Goal: Obtain resource: Obtain resource

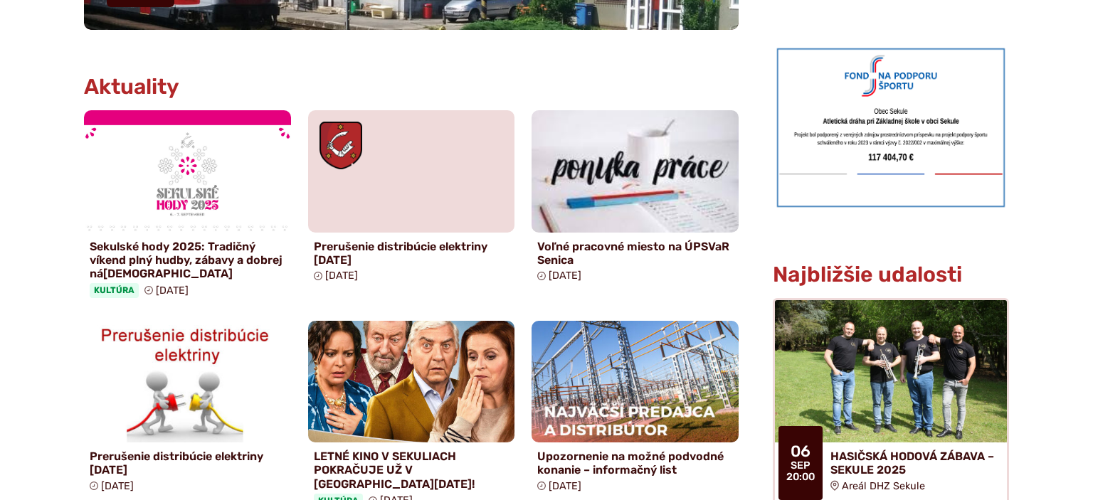
scroll to position [656, 0]
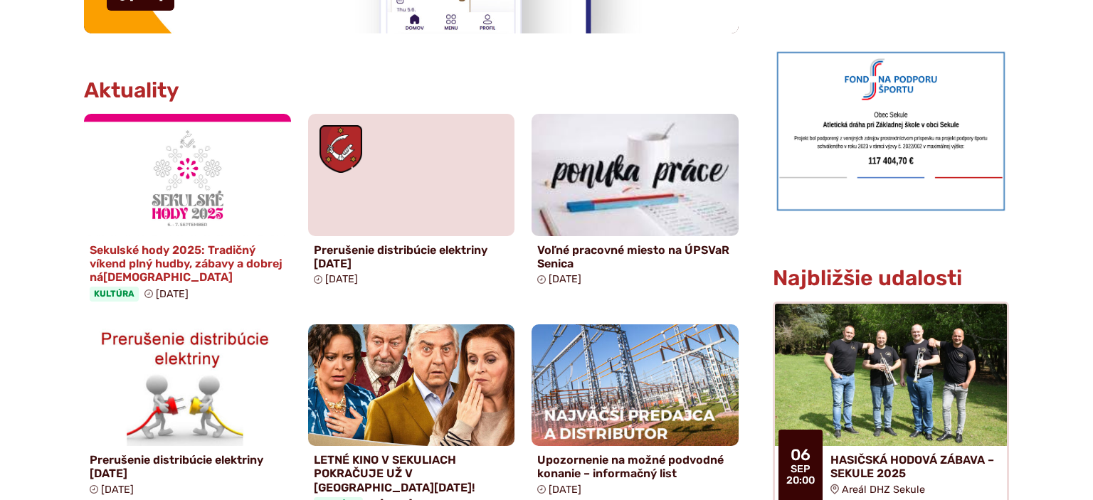
click at [181, 268] on h4 "Sekulské hody 2025: Tradičný víkend plný hudby, zábavy a dobrej nálady" at bounding box center [188, 263] width 196 height 41
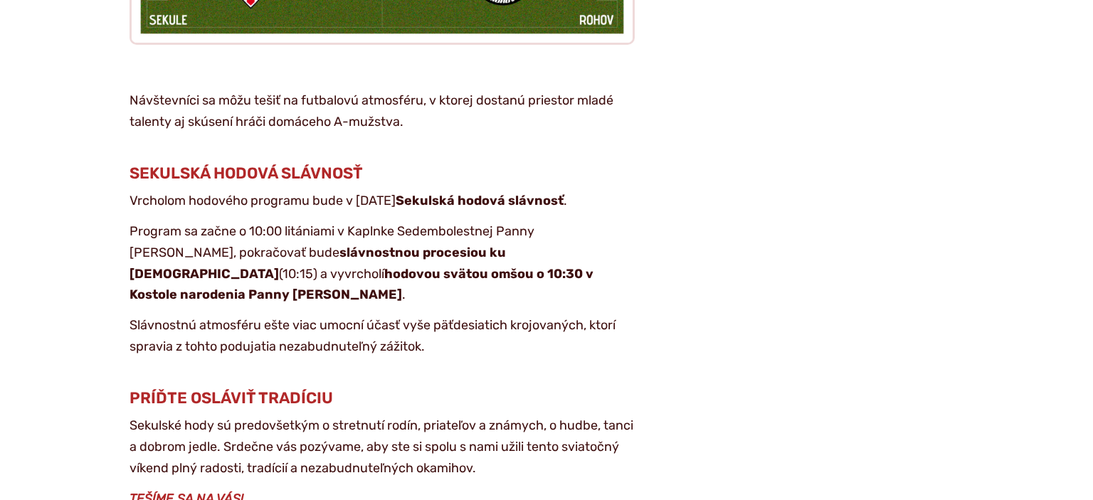
scroll to position [3153, 0]
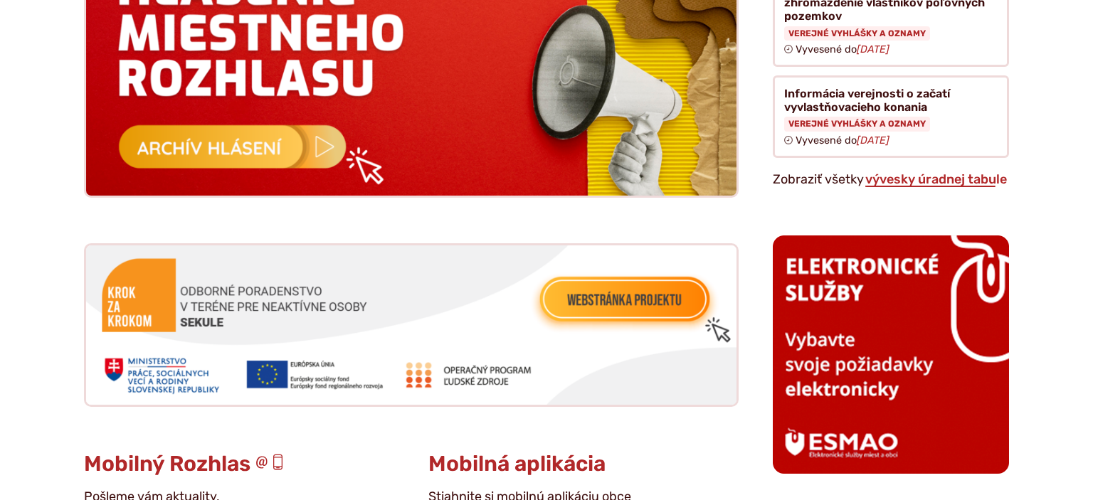
scroll to position [1523, 0]
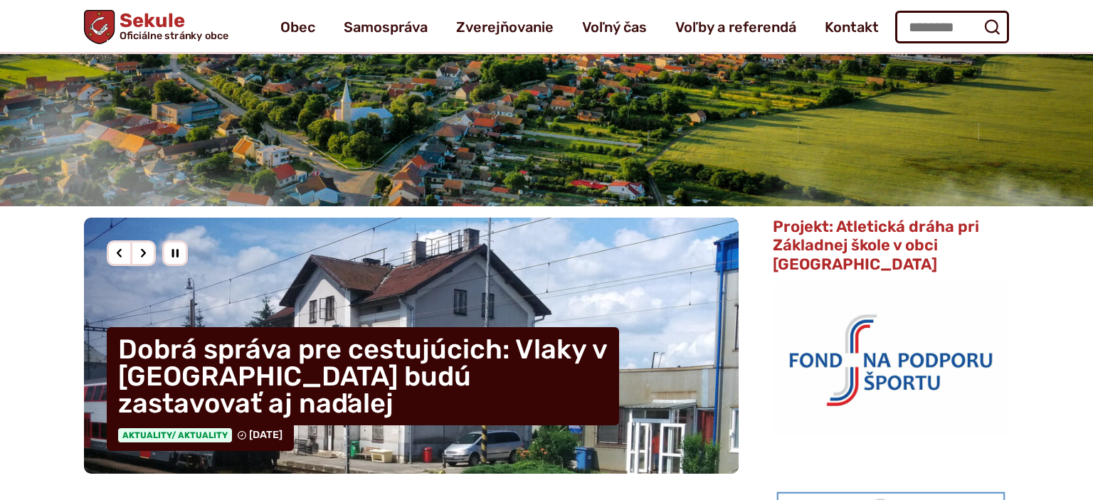
scroll to position [208, 0]
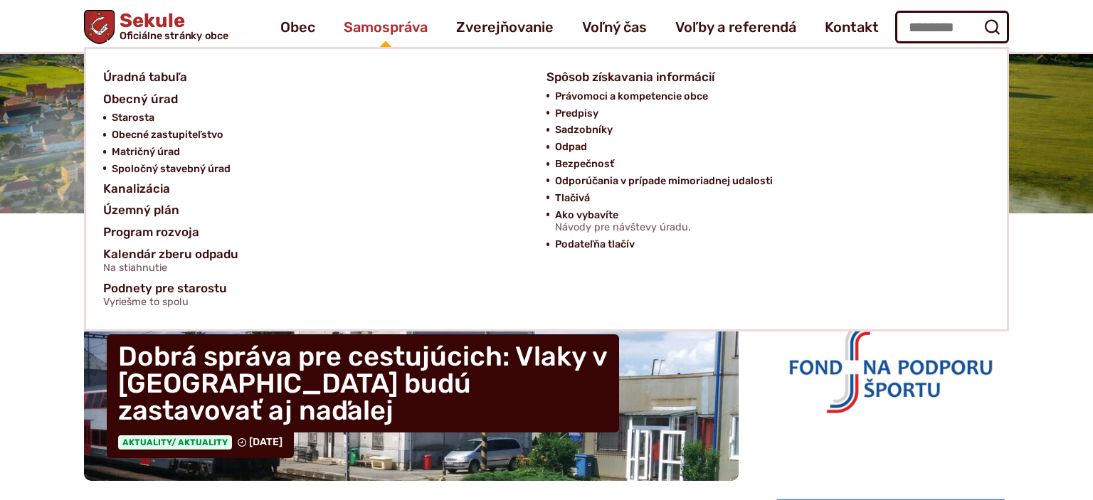
click at [368, 27] on span "Samospráva" at bounding box center [386, 27] width 84 height 40
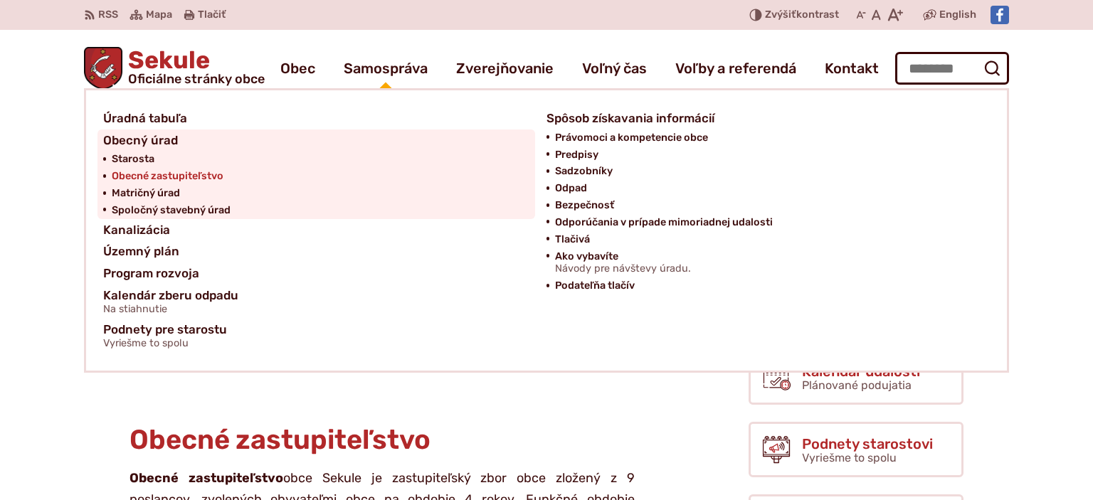
click at [171, 175] on span "Obecné zastupiteľstvo" at bounding box center [168, 176] width 112 height 17
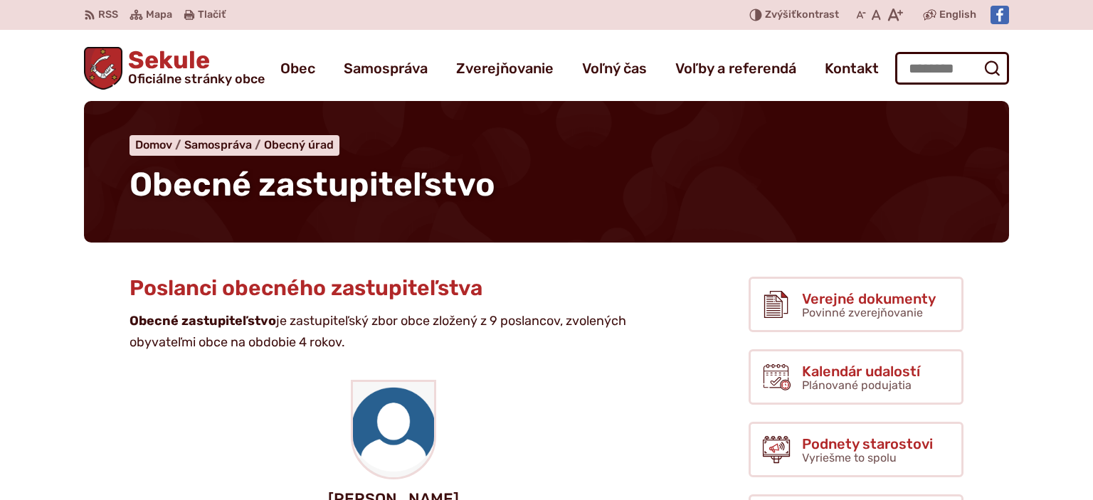
click at [171, 175] on span "Obecné zastupiteľstvo" at bounding box center [313, 184] width 366 height 39
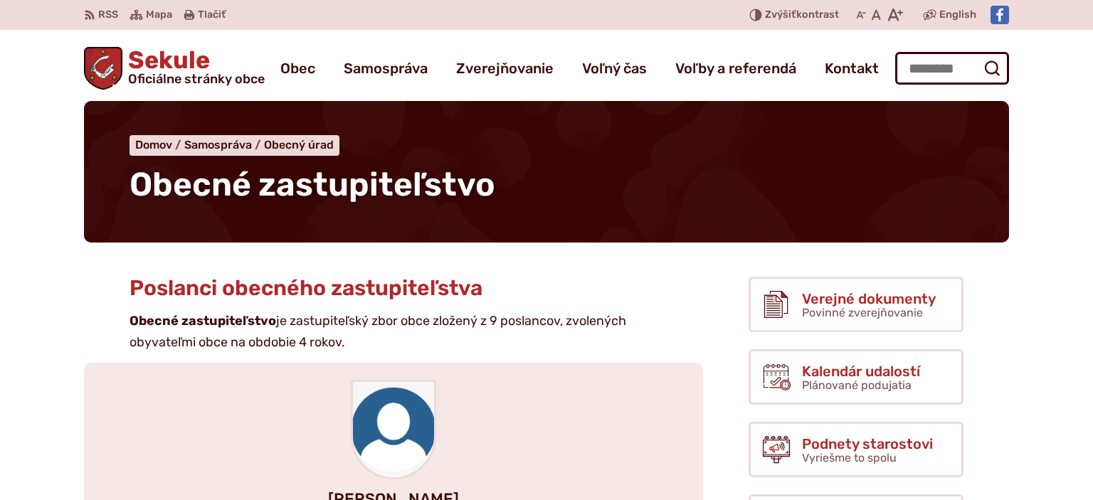
click at [442, 398] on div "[PERSON_NAME] starostu [PERSON_NAME][EMAIL_ADDRESS][PERSON_NAME][DOMAIN_NAME]" at bounding box center [393, 461] width 619 height 197
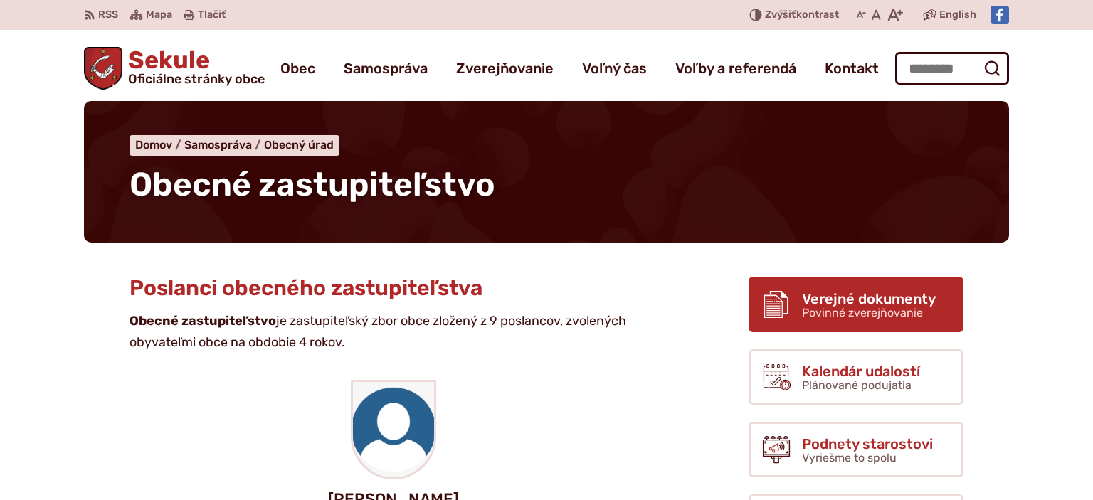
click at [822, 303] on span "Verejné dokumenty" at bounding box center [869, 299] width 134 height 16
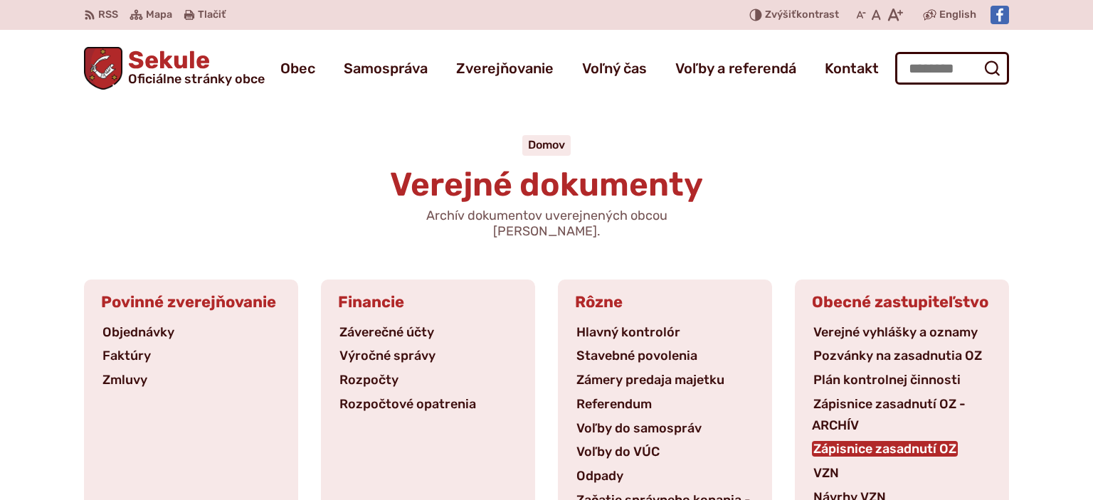
click at [847, 441] on link "Zápisnice zasadnutí OZ" at bounding box center [885, 449] width 146 height 16
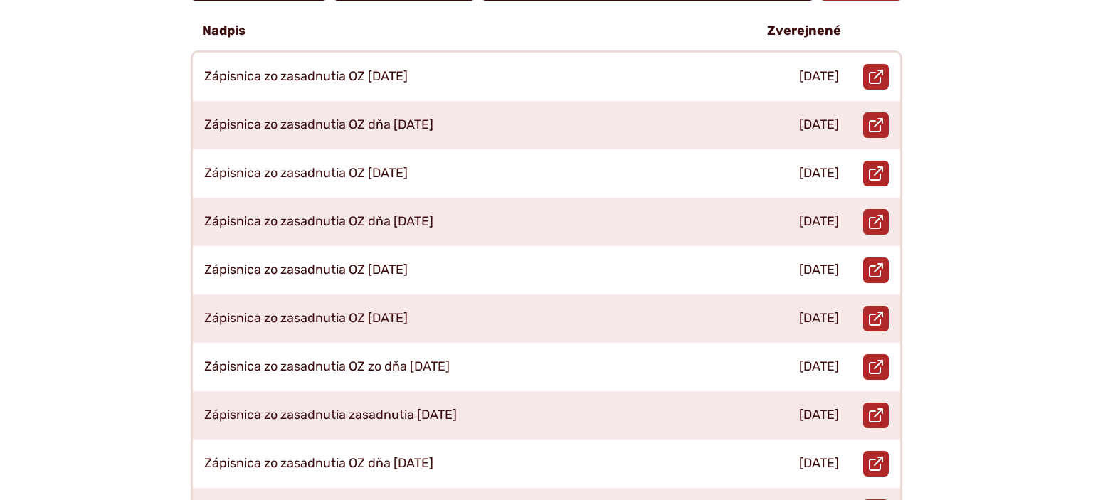
scroll to position [400, 0]
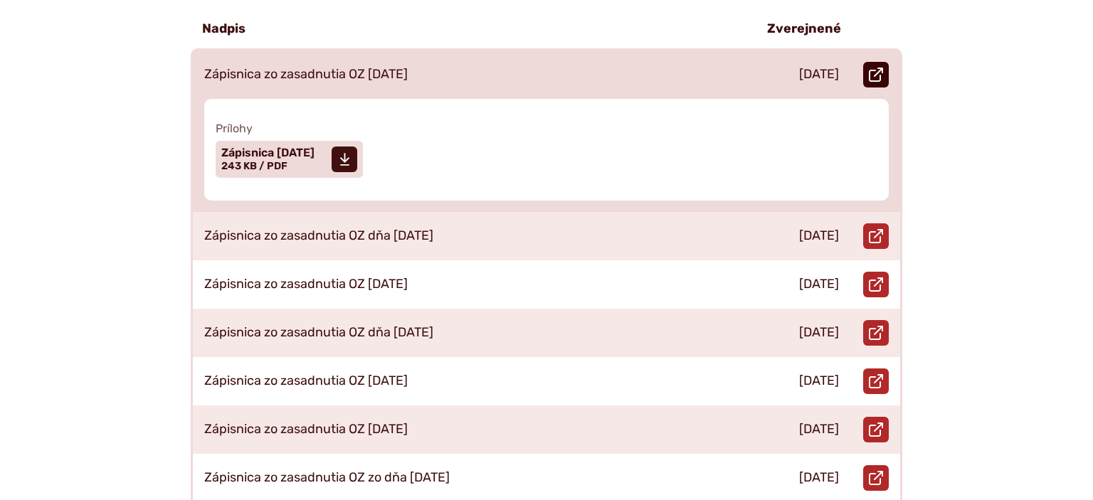
click at [878, 68] on use at bounding box center [876, 75] width 14 height 14
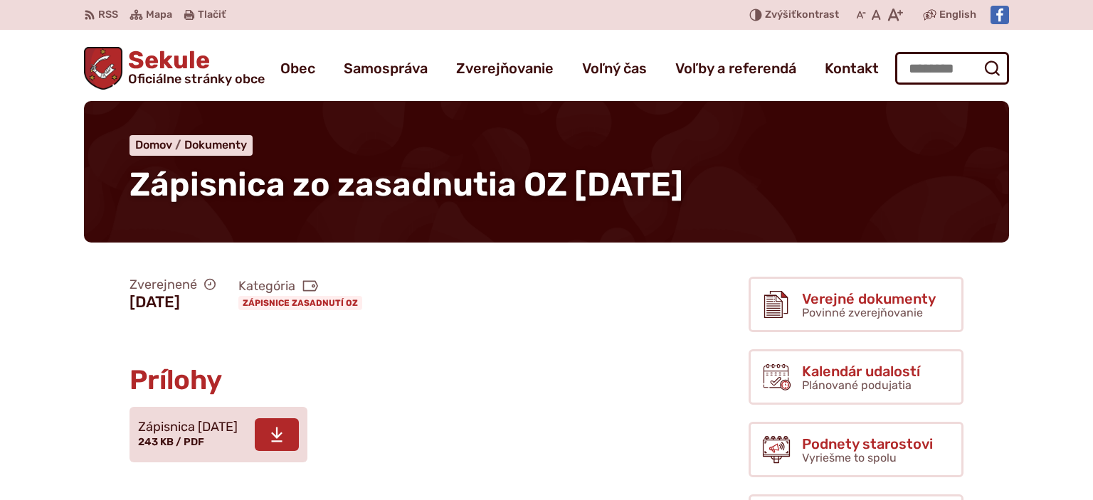
click at [283, 438] on icon at bounding box center [276, 434] width 13 height 17
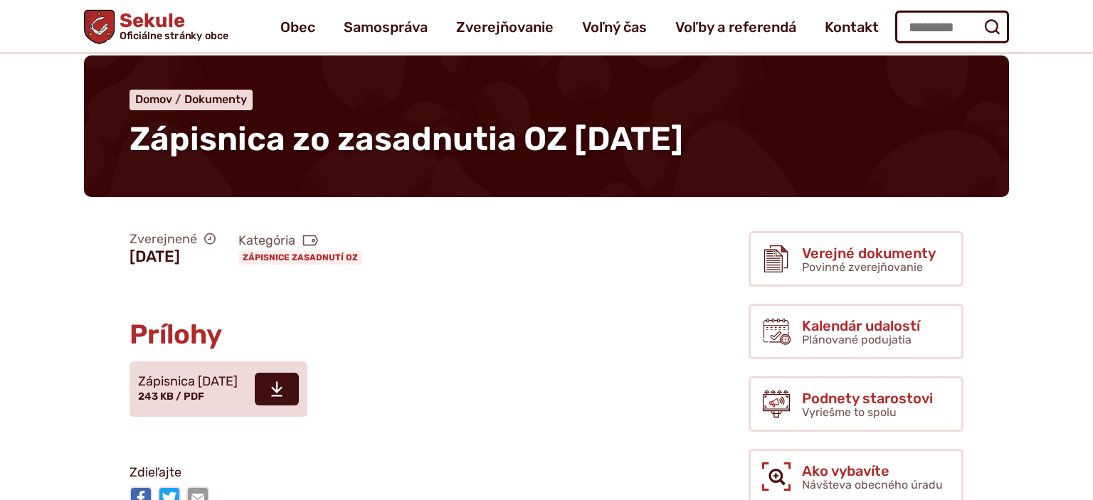
scroll to position [31, 0]
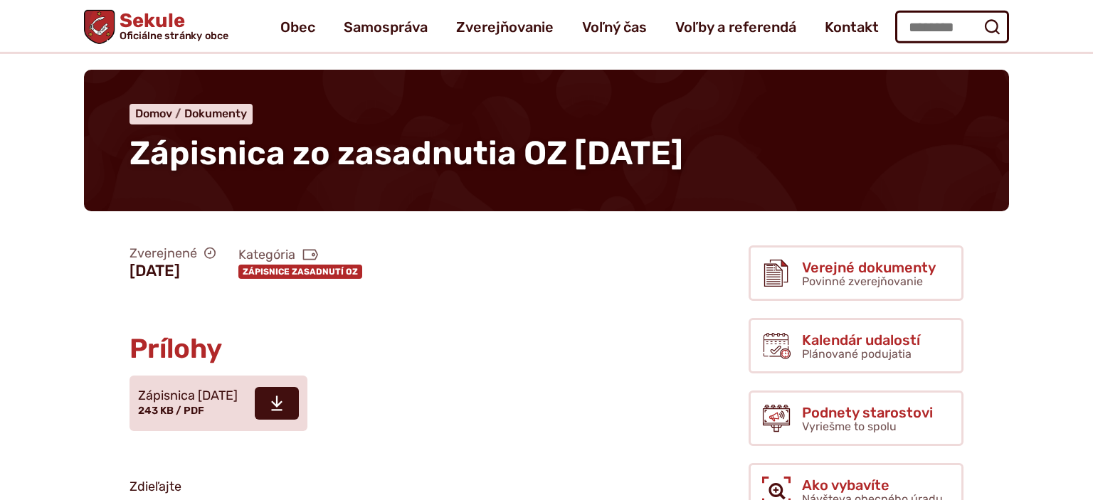
click at [307, 270] on link "Zápisnice zasadnutí OZ" at bounding box center [300, 272] width 124 height 14
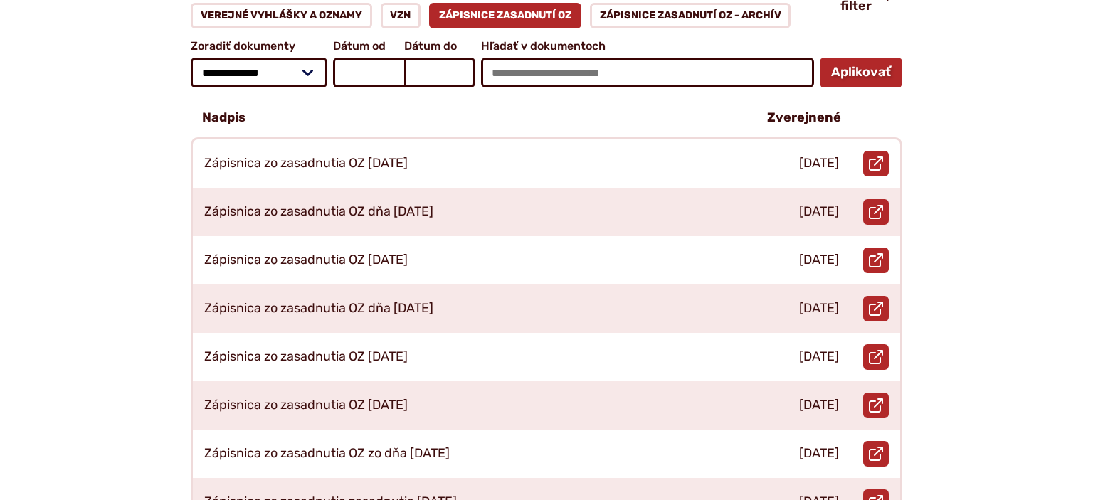
scroll to position [313, 0]
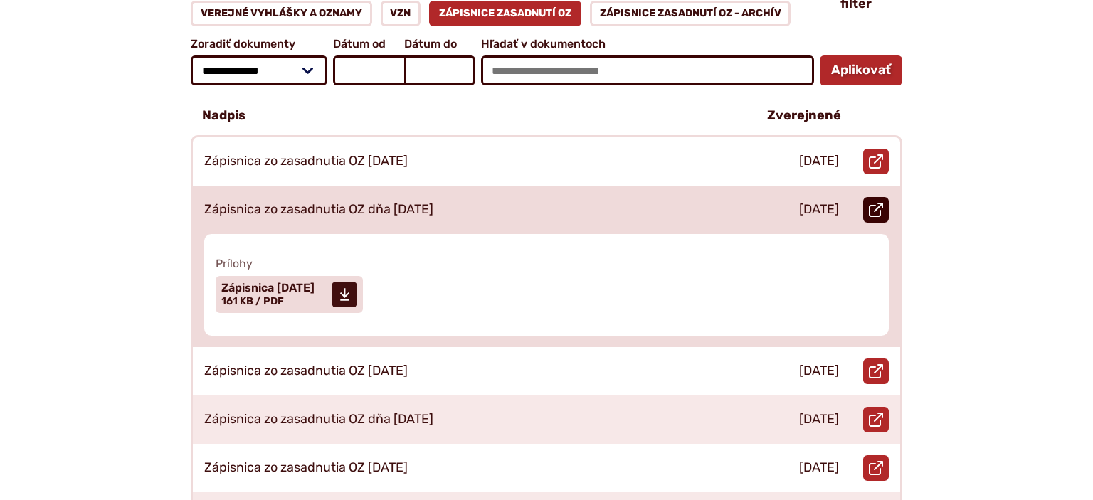
click at [876, 203] on use at bounding box center [876, 210] width 14 height 14
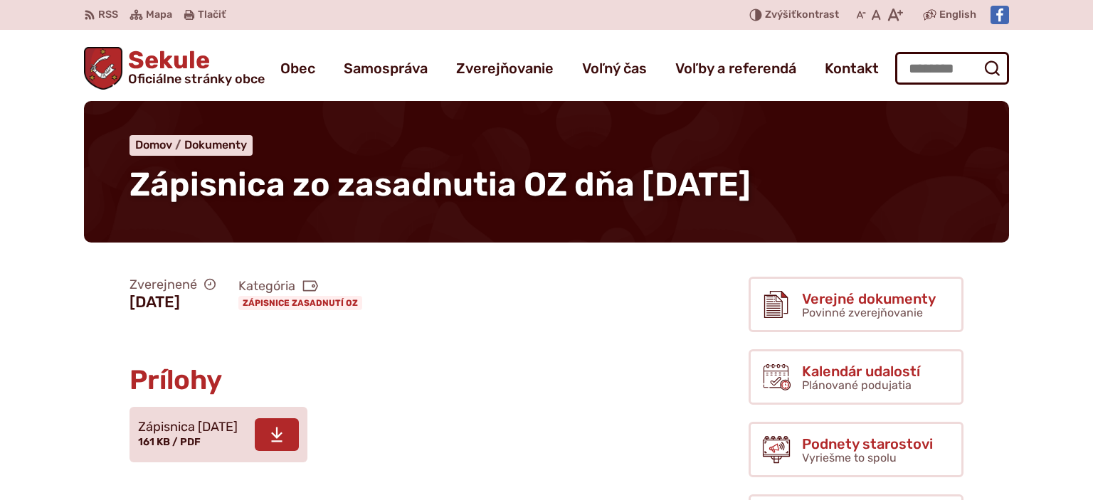
click at [293, 439] on span at bounding box center [277, 435] width 44 height 33
